Goal: Communication & Community: Answer question/provide support

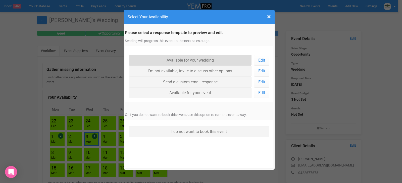
click at [183, 61] on link "Available for your wedding" at bounding box center [190, 60] width 123 height 11
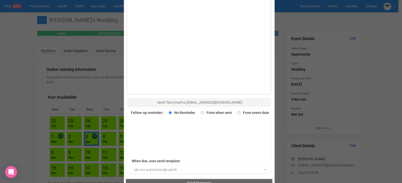
scroll to position [326, 0]
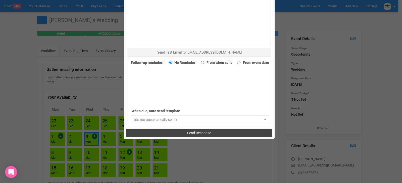
click at [204, 134] on span "Send Response" at bounding box center [199, 133] width 24 height 4
